Goal: Transaction & Acquisition: Obtain resource

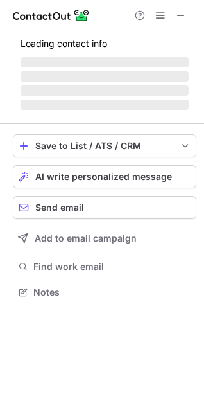
scroll to position [300, 204]
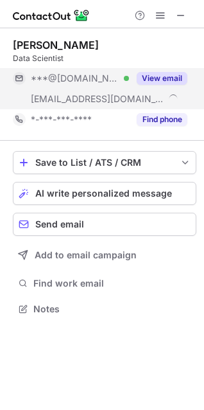
click at [124, 77] on div at bounding box center [126, 78] width 5 height 5
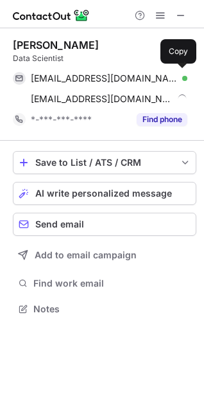
click at [76, 75] on span "amberkeahey7@gmail.com" at bounding box center [104, 79] width 147 height 12
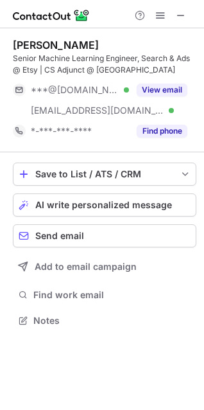
scroll to position [311, 204]
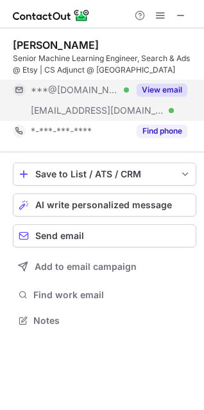
click at [76, 87] on span "***@[DOMAIN_NAME]" at bounding box center [75, 90] width 89 height 12
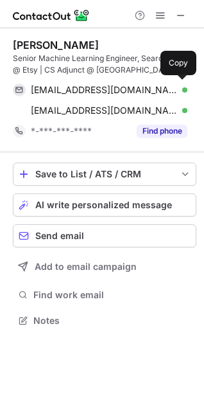
click at [76, 88] on span "amandasteigman@gmail.com" at bounding box center [104, 90] width 147 height 12
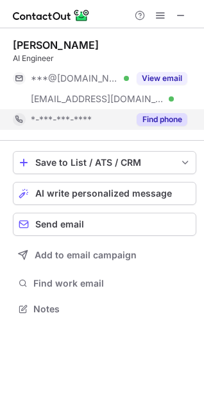
scroll to position [283, 204]
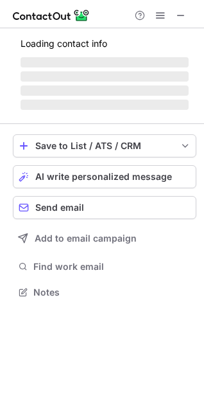
click at [83, 66] on span "‌" at bounding box center [105, 62] width 168 height 10
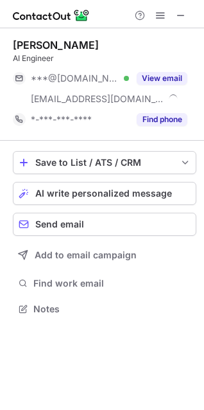
scroll to position [300, 204]
click at [84, 77] on span "***@[DOMAIN_NAME]" at bounding box center [75, 79] width 89 height 12
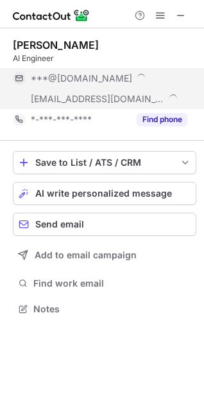
scroll to position [320, 204]
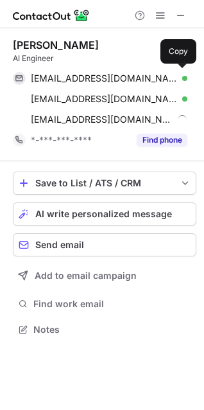
click at [75, 78] on span "benjaminlusamba@gmail.com" at bounding box center [104, 79] width 147 height 12
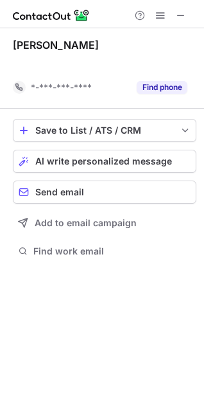
scroll to position [229, 204]
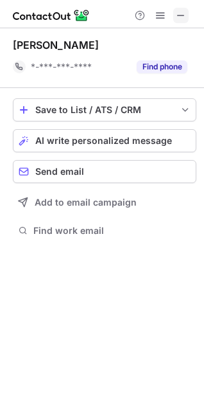
click at [179, 16] on span at bounding box center [181, 15] width 10 height 10
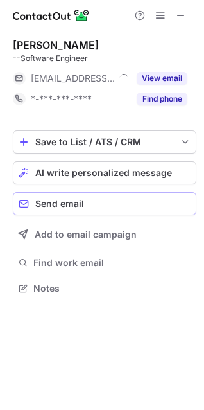
scroll to position [6, 6]
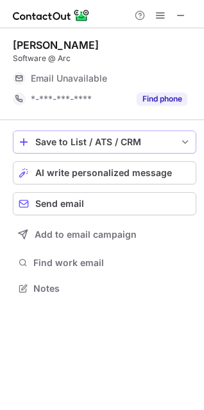
scroll to position [6, 6]
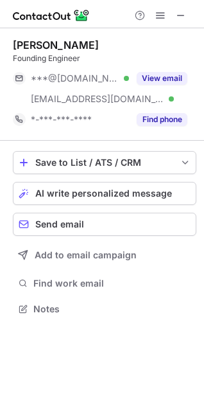
scroll to position [300, 204]
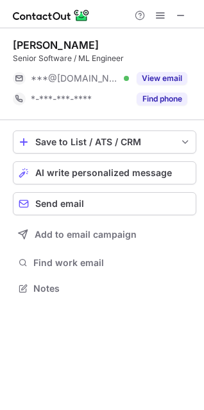
scroll to position [279, 204]
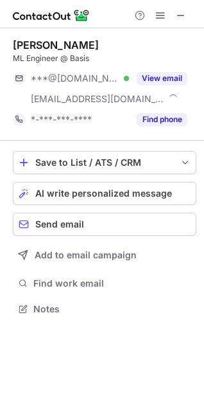
scroll to position [300, 204]
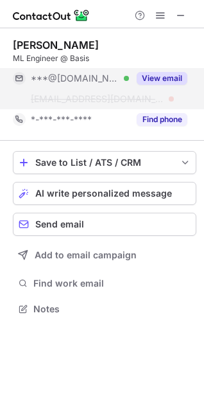
click at [149, 81] on button "View email" at bounding box center [162, 78] width 51 height 13
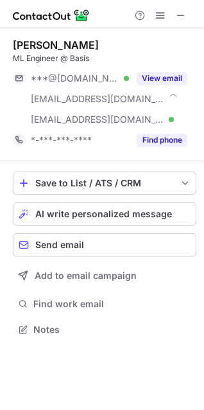
scroll to position [320, 204]
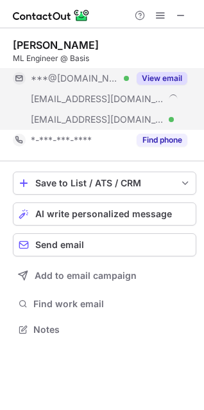
click at [89, 77] on span "***@gmail.com" at bounding box center [75, 79] width 89 height 12
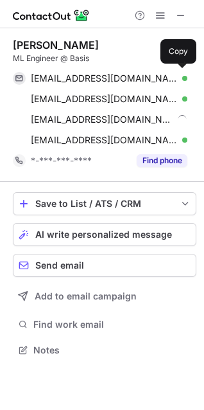
scroll to position [340, 204]
click at [89, 77] on span "erosw7@gmail.com" at bounding box center [104, 79] width 147 height 12
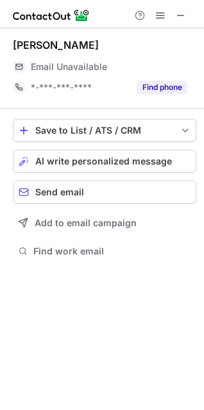
scroll to position [250, 204]
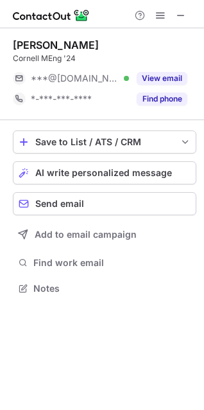
scroll to position [6, 6]
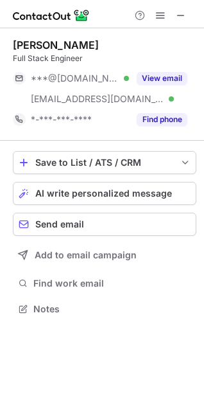
scroll to position [300, 204]
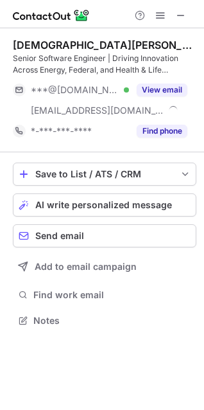
scroll to position [311, 204]
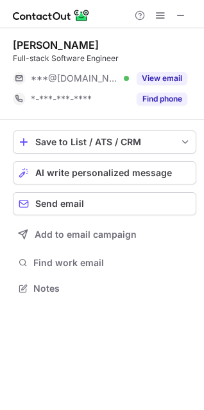
scroll to position [6, 6]
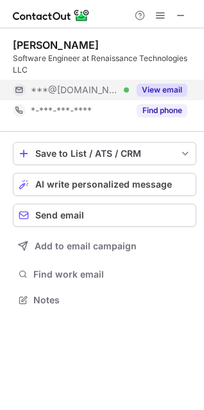
scroll to position [290, 204]
click at [57, 85] on span "***@[DOMAIN_NAME]" at bounding box center [75, 90] width 89 height 12
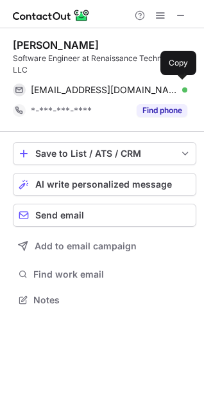
click at [57, 85] on span "evanp1999@gmail.com" at bounding box center [104, 90] width 147 height 12
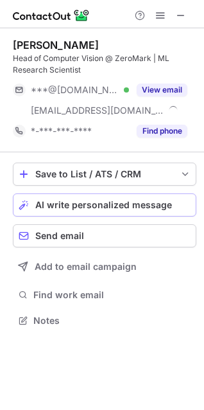
scroll to position [311, 204]
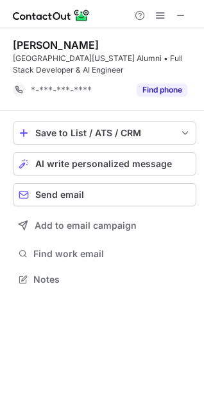
scroll to position [270, 204]
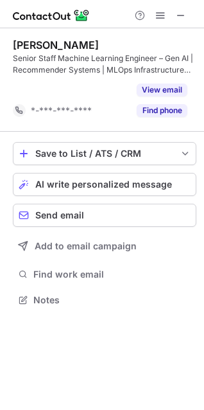
scroll to position [270, 204]
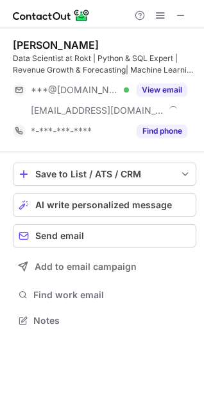
scroll to position [311, 204]
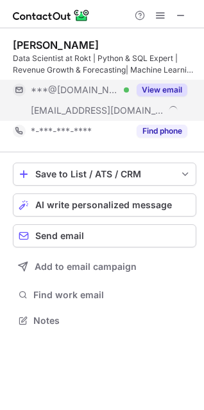
click at [72, 87] on span "***@[DOMAIN_NAME]" at bounding box center [75, 90] width 89 height 12
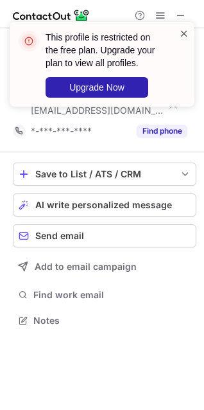
click at [187, 32] on span at bounding box center [184, 33] width 10 height 13
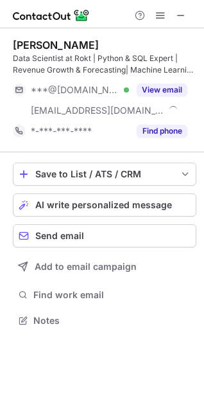
click at [164, 15] on div "This profile is restricted on the free plan. Upgrade your plan to view all prof…" at bounding box center [102, 69] width 206 height 121
click at [157, 15] on div "This profile is restricted on the free plan. Upgrade your plan to view all prof…" at bounding box center [102, 22] width 206 height 26
click at [161, 17] on span at bounding box center [160, 15] width 10 height 10
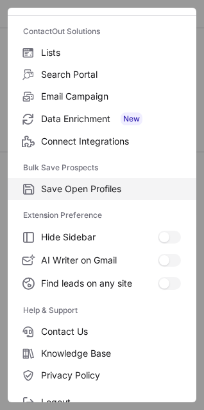
scroll to position [124, 0]
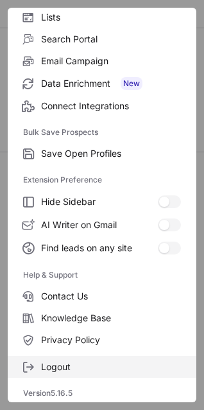
click at [48, 369] on span "Logout" at bounding box center [111, 367] width 140 height 12
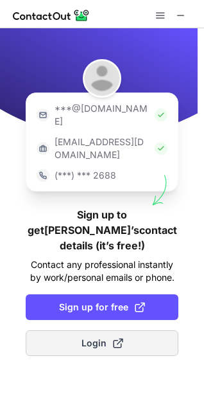
click at [103, 337] on span "Login" at bounding box center [103, 343] width 42 height 13
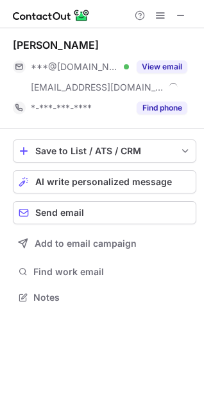
scroll to position [288, 204]
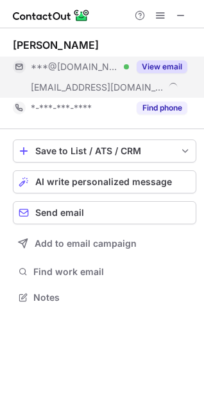
click at [83, 67] on span "***@[DOMAIN_NAME]" at bounding box center [75, 67] width 89 height 12
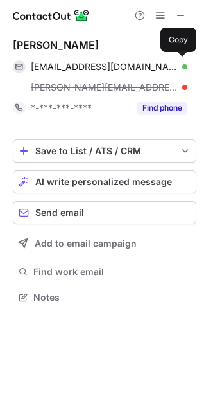
click at [83, 67] on span "wdj9119@gmail.com" at bounding box center [104, 67] width 147 height 12
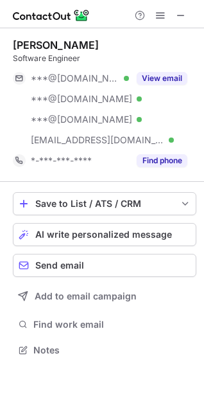
scroll to position [340, 204]
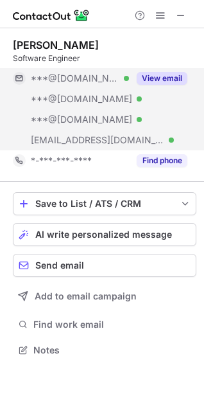
click at [101, 91] on div "***@[DOMAIN_NAME] Verified" at bounding box center [71, 99] width 116 height 21
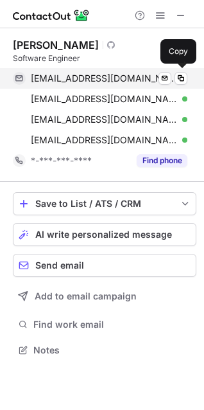
click at [69, 79] on span "[EMAIL_ADDRESS][DOMAIN_NAME]" at bounding box center [104, 79] width 147 height 12
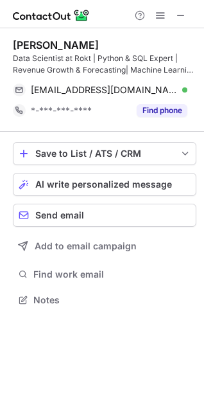
scroll to position [290, 204]
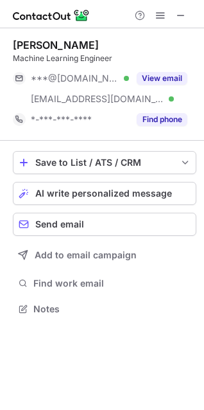
scroll to position [300, 204]
click at [193, 187] on button "AI write personalized message" at bounding box center [105, 193] width 184 height 23
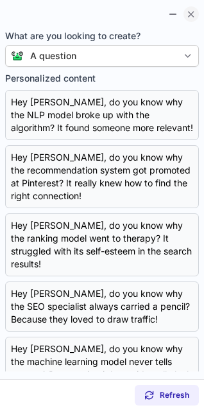
click at [189, 15] on span at bounding box center [191, 14] width 10 height 10
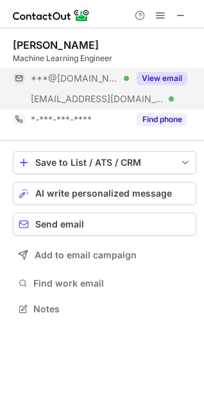
click at [133, 82] on div "View email" at bounding box center [158, 78] width 58 height 21
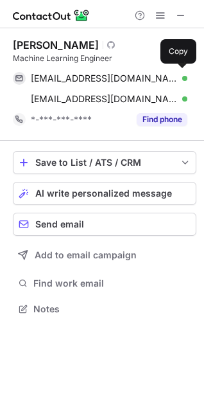
click at [81, 79] on span "[EMAIL_ADDRESS][DOMAIN_NAME]" at bounding box center [104, 79] width 147 height 12
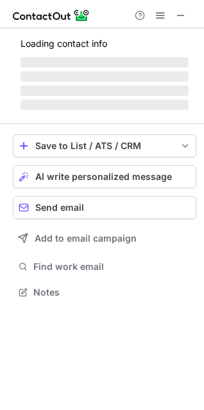
scroll to position [300, 204]
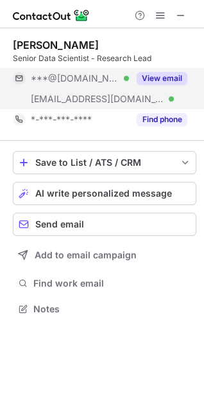
click at [76, 81] on span "***@[DOMAIN_NAME]" at bounding box center [75, 79] width 89 height 12
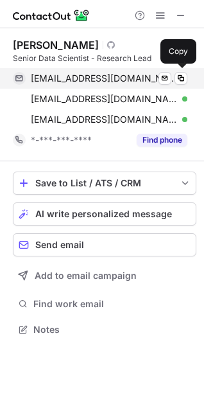
scroll to position [320, 204]
click at [76, 80] on span "lamaoudi@gmail.com" at bounding box center [104, 79] width 147 height 12
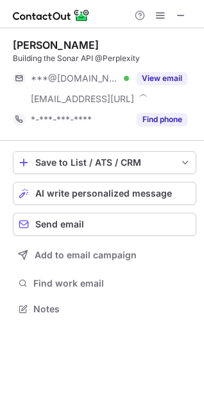
scroll to position [300, 204]
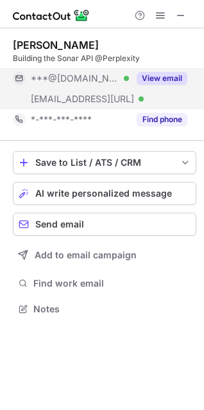
click at [87, 89] on div "[EMAIL_ADDRESS][URL] Verified" at bounding box center [71, 99] width 116 height 21
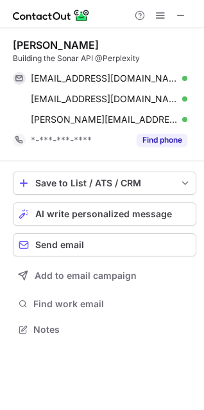
scroll to position [320, 204]
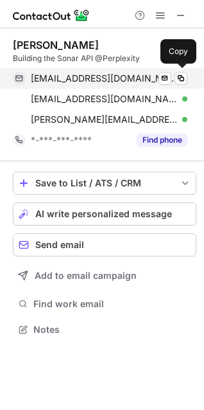
click at [73, 83] on span "jamesliounis@gmail.com" at bounding box center [104, 79] width 147 height 12
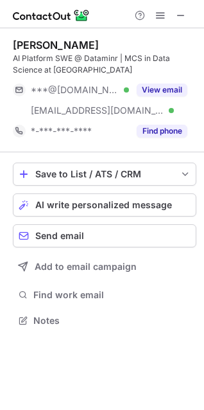
scroll to position [311, 204]
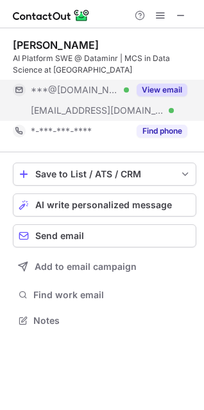
click at [64, 86] on span "***@[DOMAIN_NAME]" at bounding box center [75, 90] width 89 height 12
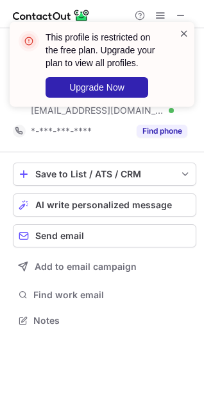
click at [180, 33] on span at bounding box center [184, 33] width 10 height 13
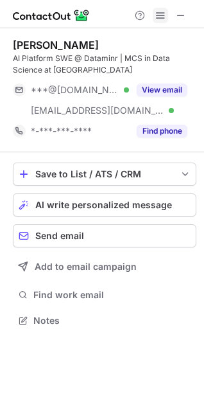
click at [162, 18] on span at bounding box center [160, 15] width 10 height 10
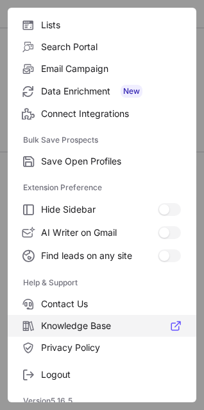
scroll to position [124, 0]
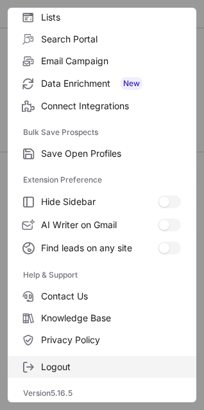
click at [63, 364] on span "Logout" at bounding box center [111, 367] width 140 height 12
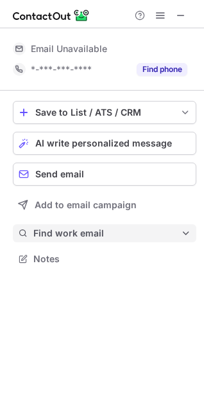
scroll to position [6, 6]
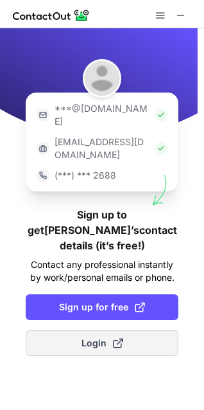
click at [104, 337] on span "Login" at bounding box center [103, 343] width 42 height 13
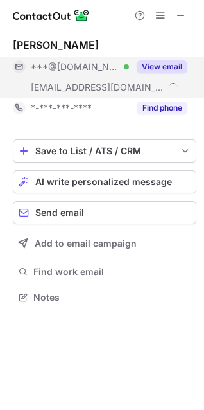
scroll to position [288, 204]
click at [89, 71] on span "***@[DOMAIN_NAME]" at bounding box center [75, 67] width 89 height 12
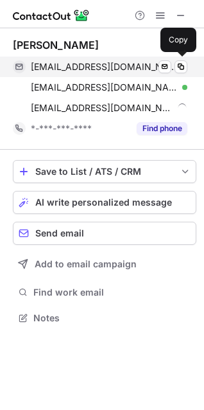
scroll to position [308, 204]
click at [89, 69] on span "curryloren@gmail.com" at bounding box center [104, 67] width 147 height 12
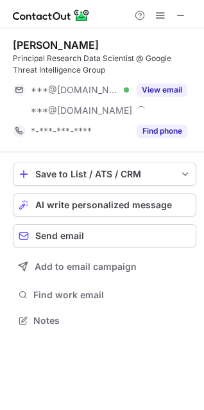
scroll to position [311, 204]
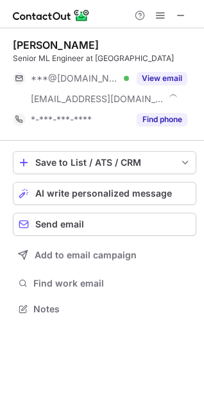
scroll to position [300, 204]
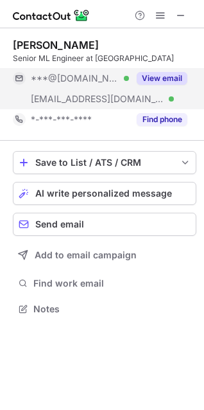
click at [92, 69] on div "***@gmail.com Verified" at bounding box center [71, 78] width 116 height 21
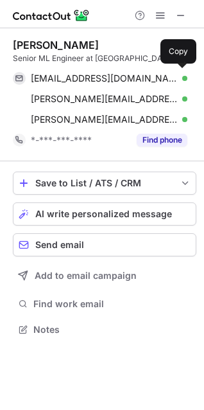
scroll to position [320, 204]
click at [92, 77] on span "jablonkyle@gmail.com" at bounding box center [104, 79] width 147 height 12
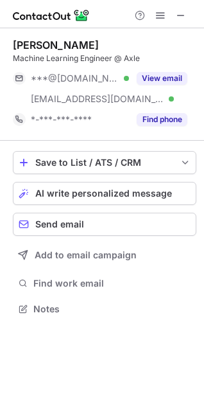
scroll to position [300, 204]
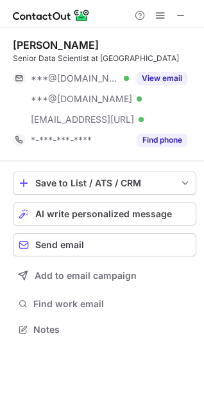
scroll to position [320, 204]
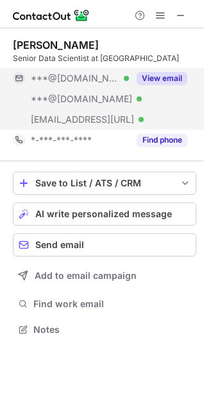
click at [71, 84] on div "***@gmail.com Verified" at bounding box center [71, 78] width 116 height 21
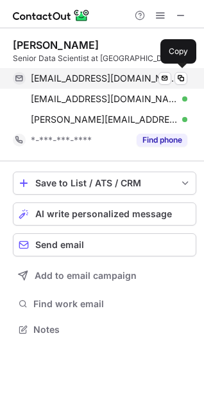
click at [71, 81] on span "phillipghicks@gmail.com" at bounding box center [104, 79] width 147 height 12
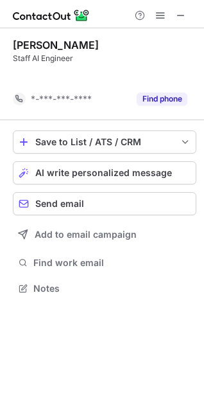
scroll to position [6, 6]
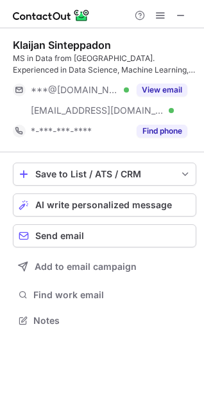
scroll to position [311, 204]
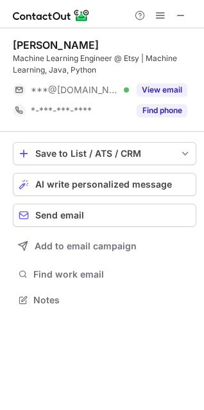
scroll to position [290, 204]
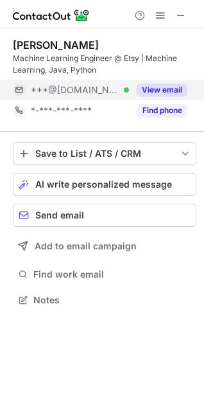
click at [166, 86] on button "View email" at bounding box center [162, 89] width 51 height 13
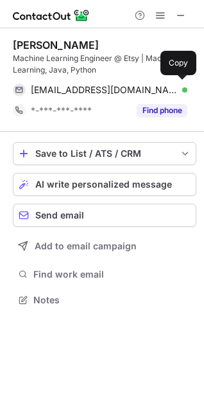
click at [85, 87] on span "lipech@hotmail.com" at bounding box center [104, 90] width 147 height 12
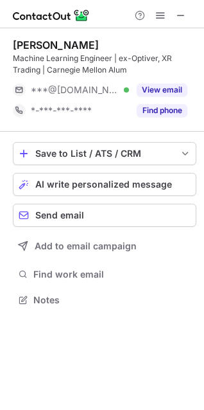
scroll to position [6, 6]
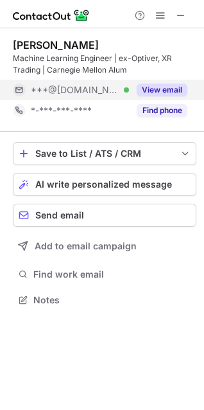
click at [156, 89] on button "View email" at bounding box center [162, 89] width 51 height 13
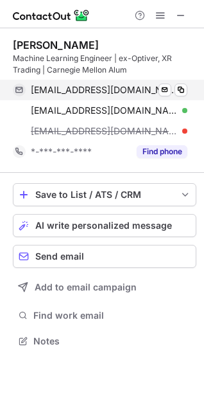
scroll to position [332, 204]
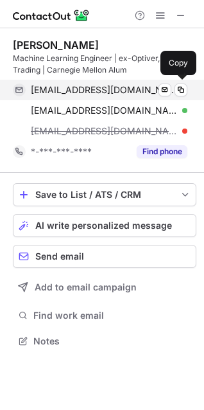
click at [80, 87] on span "rers97@gmail.com" at bounding box center [104, 90] width 147 height 12
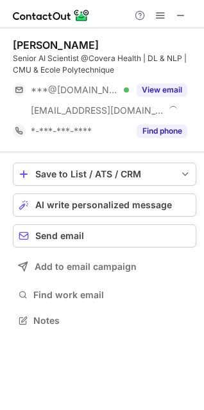
scroll to position [311, 204]
click at [187, 16] on button at bounding box center [180, 15] width 15 height 15
